Goal: Task Accomplishment & Management: Complete application form

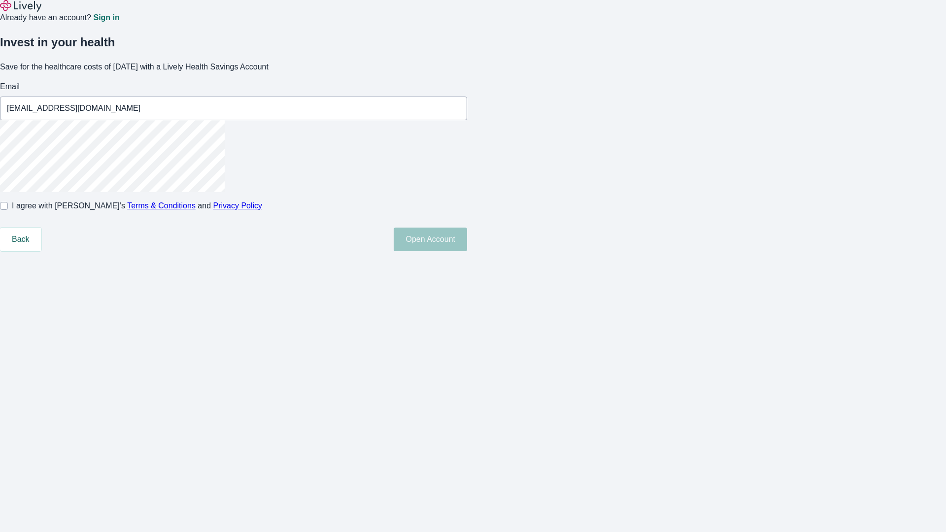
click at [8, 210] on input "I agree with Lively’s Terms & Conditions and Privacy Policy" at bounding box center [4, 206] width 8 height 8
checkbox input "true"
click at [467, 251] on button "Open Account" at bounding box center [429, 240] width 73 height 24
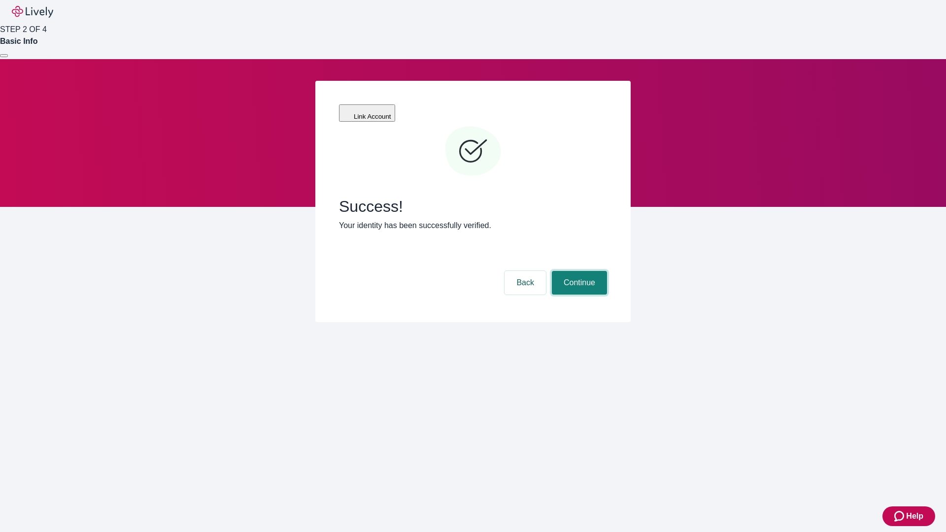
click at [578, 271] on button "Continue" at bounding box center [579, 283] width 55 height 24
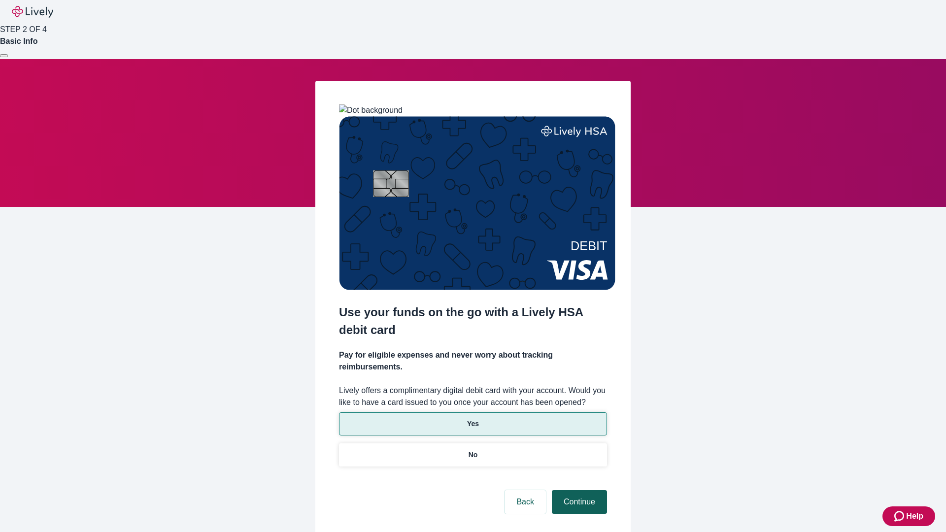
click at [472, 419] on p "Yes" at bounding box center [473, 424] width 12 height 10
click at [578, 490] on button "Continue" at bounding box center [579, 502] width 55 height 24
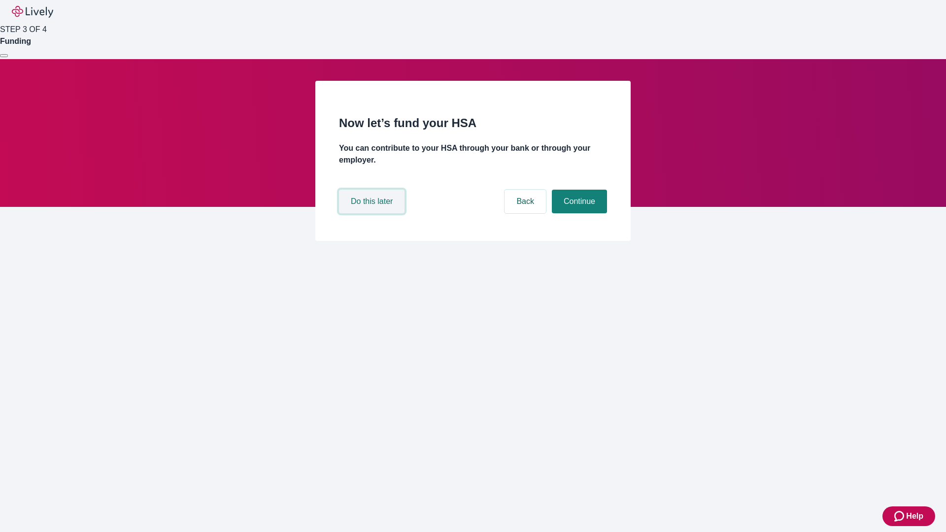
click at [373, 213] on button "Do this later" at bounding box center [371, 202] width 65 height 24
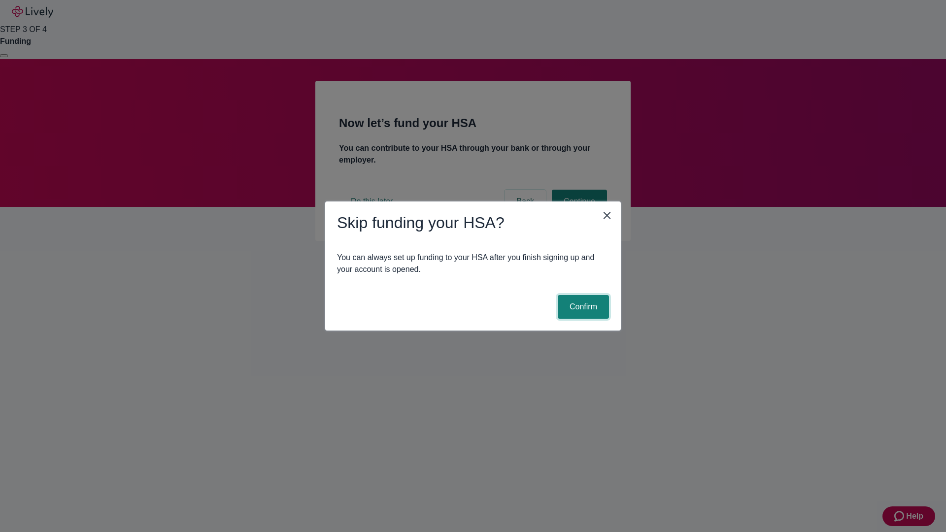
click at [582, 307] on button "Confirm" at bounding box center [582, 307] width 51 height 24
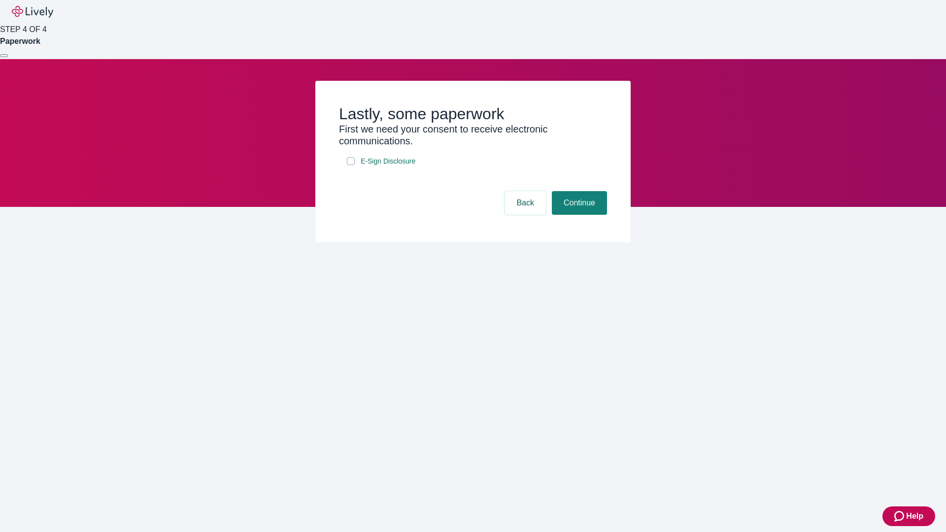
click at [351, 165] on input "E-Sign Disclosure" at bounding box center [351, 161] width 8 height 8
checkbox input "true"
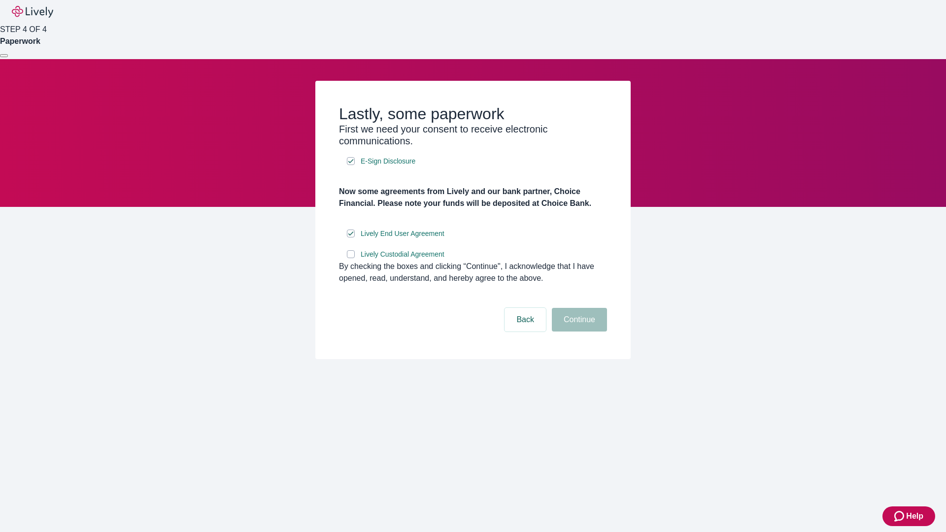
click at [351, 258] on input "Lively Custodial Agreement" at bounding box center [351, 254] width 8 height 8
checkbox input "true"
click at [578, 331] on button "Continue" at bounding box center [579, 320] width 55 height 24
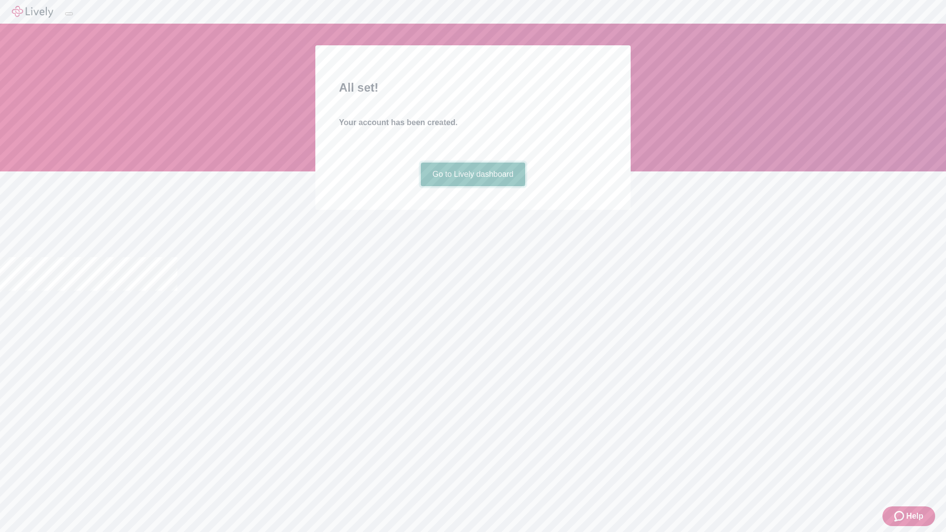
click at [472, 186] on link "Go to Lively dashboard" at bounding box center [473, 175] width 105 height 24
